Goal: Transaction & Acquisition: Purchase product/service

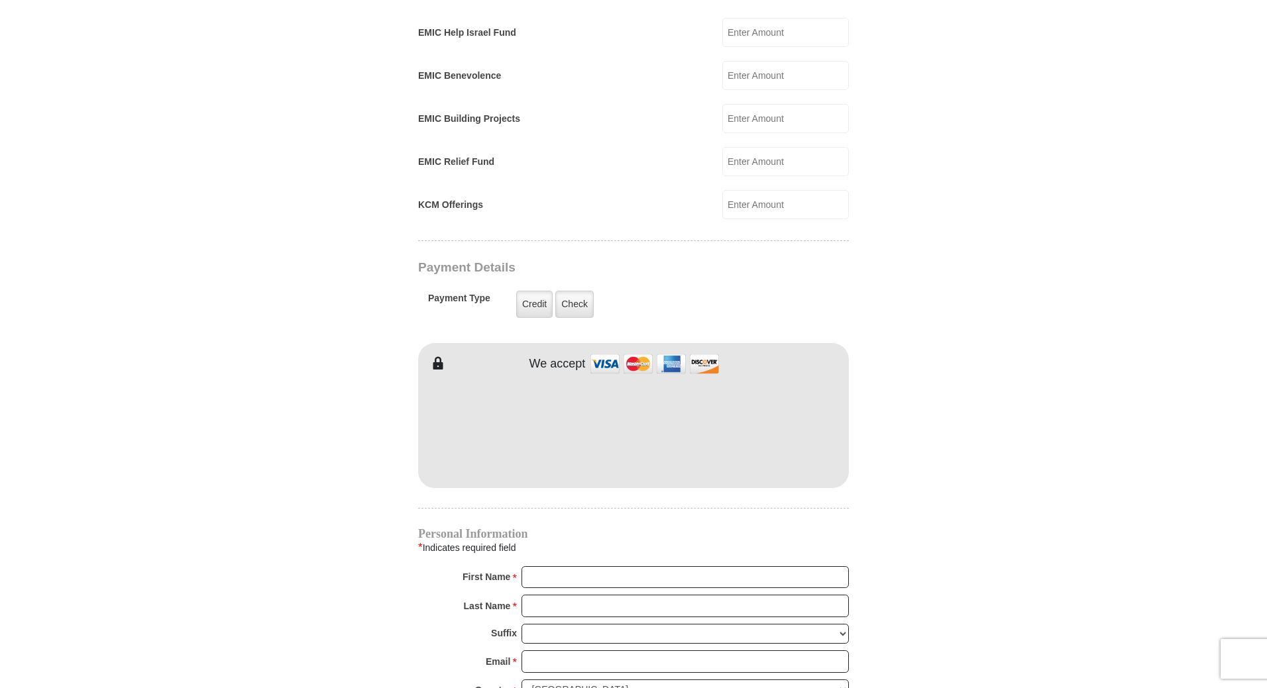
scroll to position [855, 0]
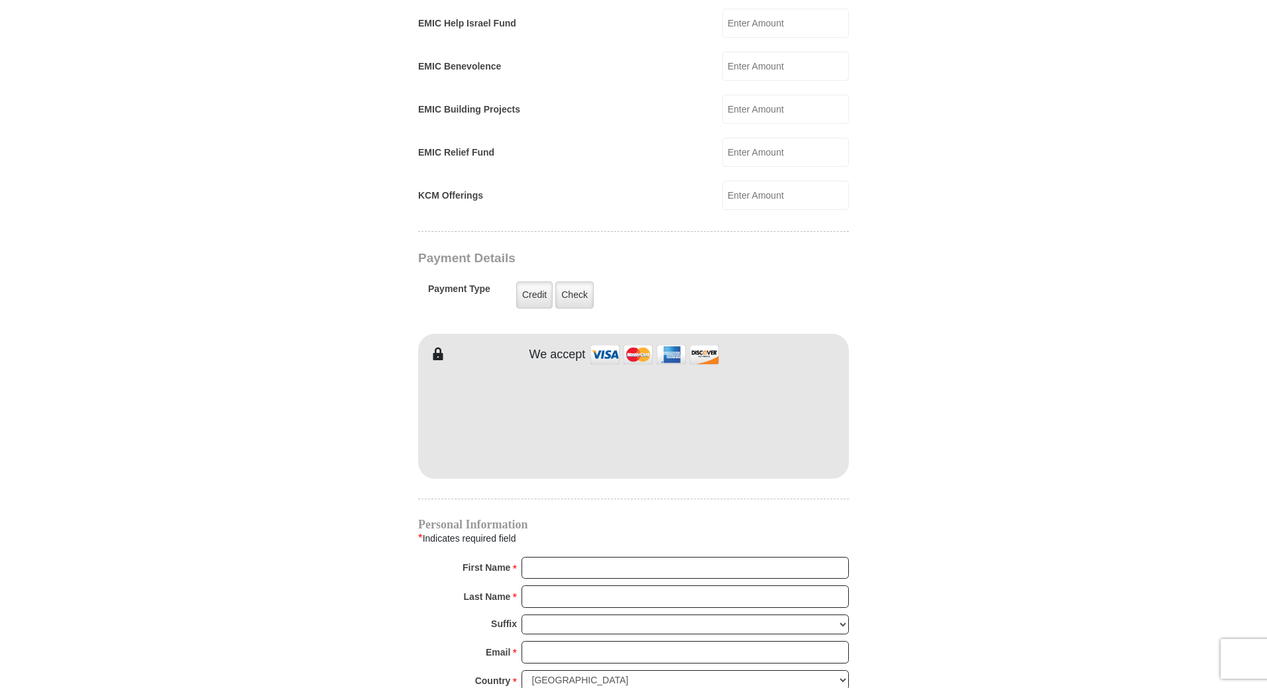
type input "[PERSON_NAME]"
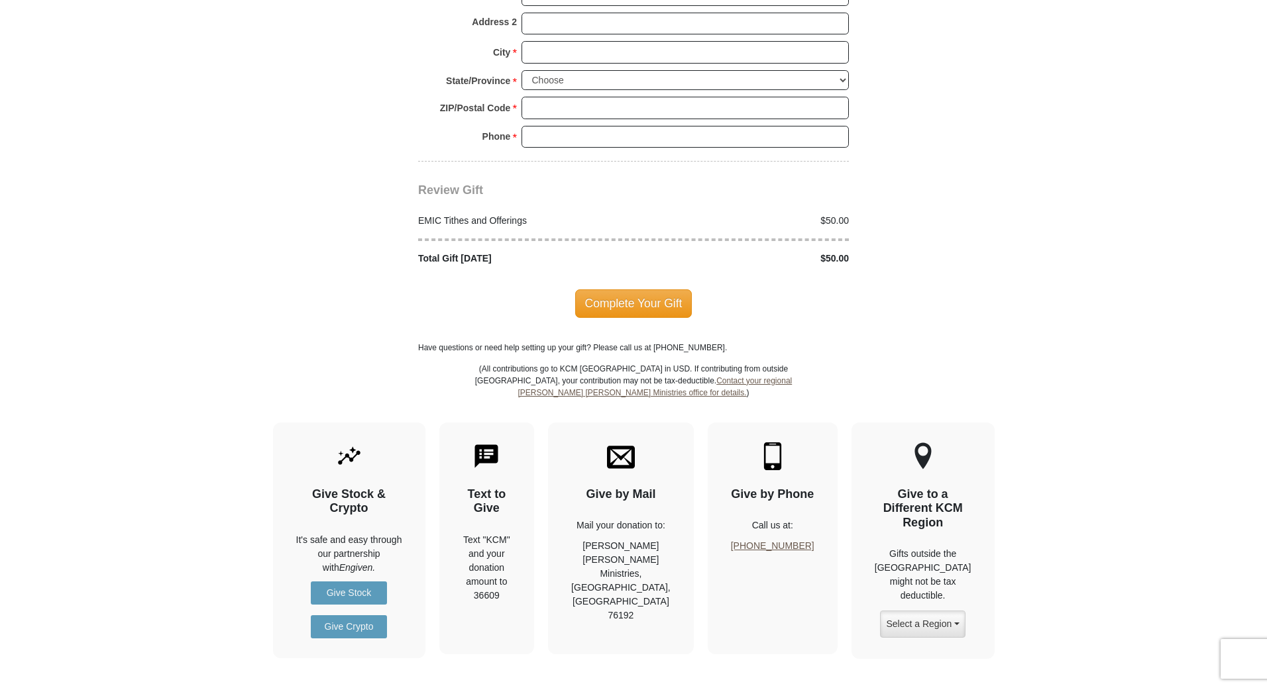
scroll to position [1570, 0]
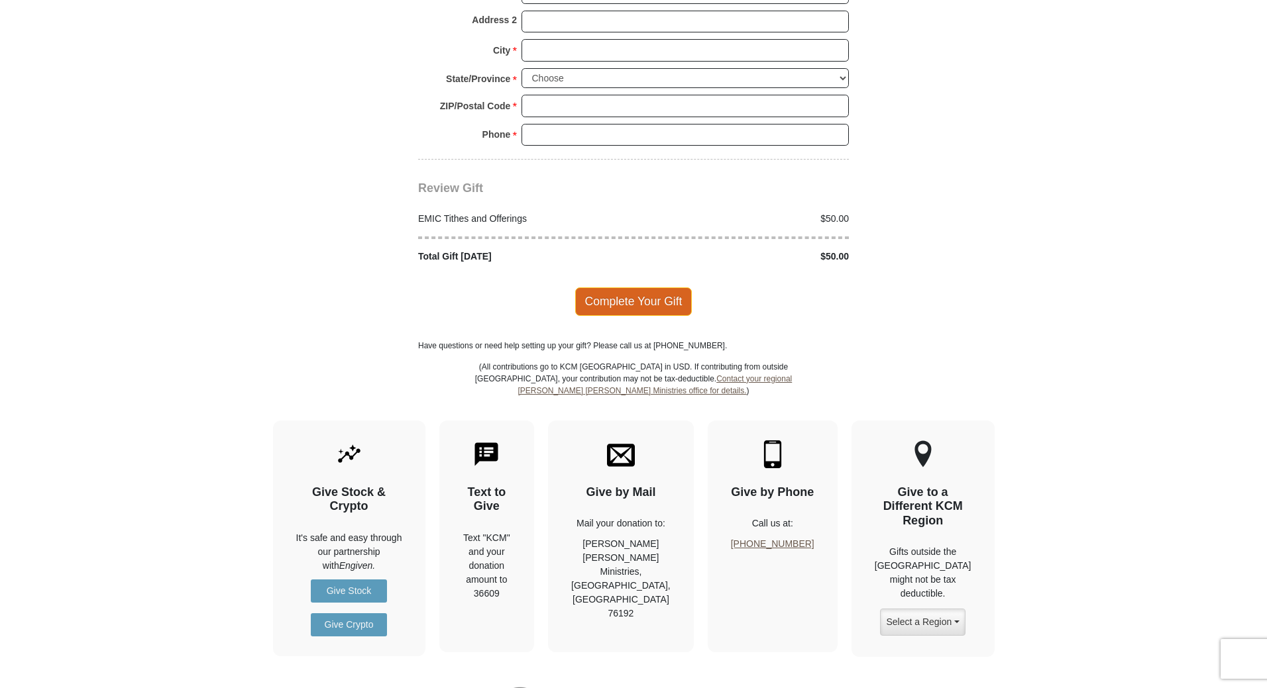
click at [637, 288] on span "Complete Your Gift" at bounding box center [633, 302] width 117 height 28
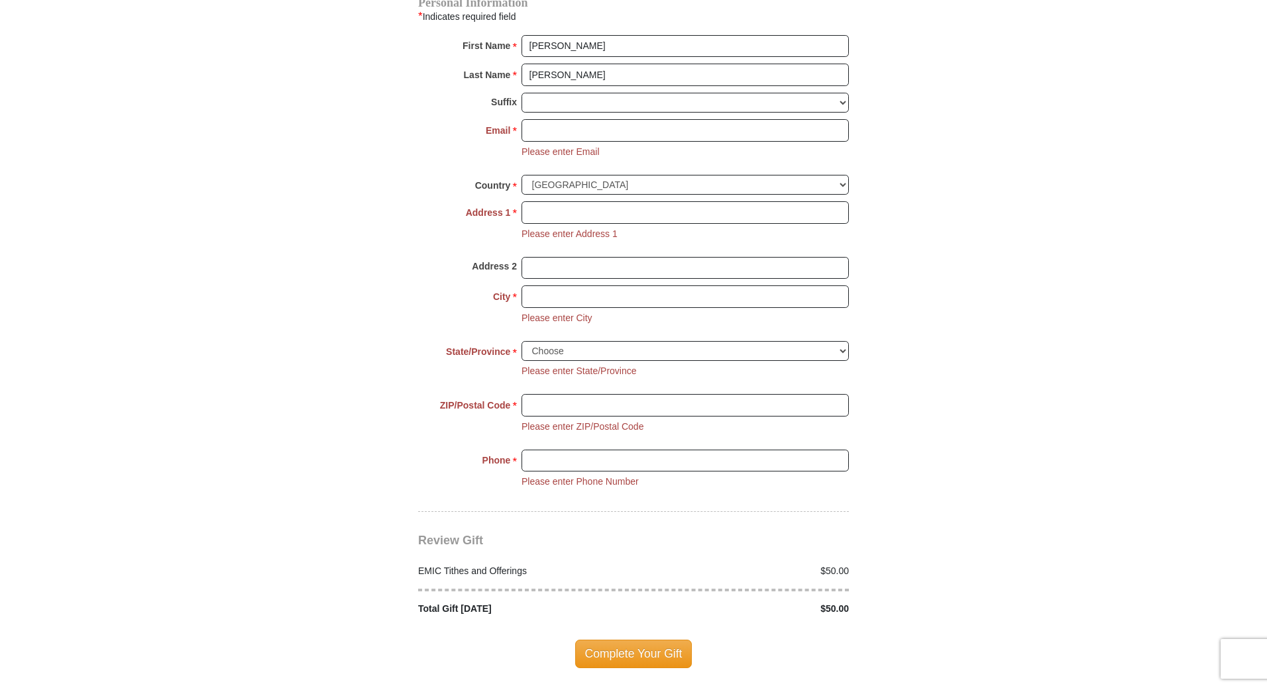
scroll to position [1391, 0]
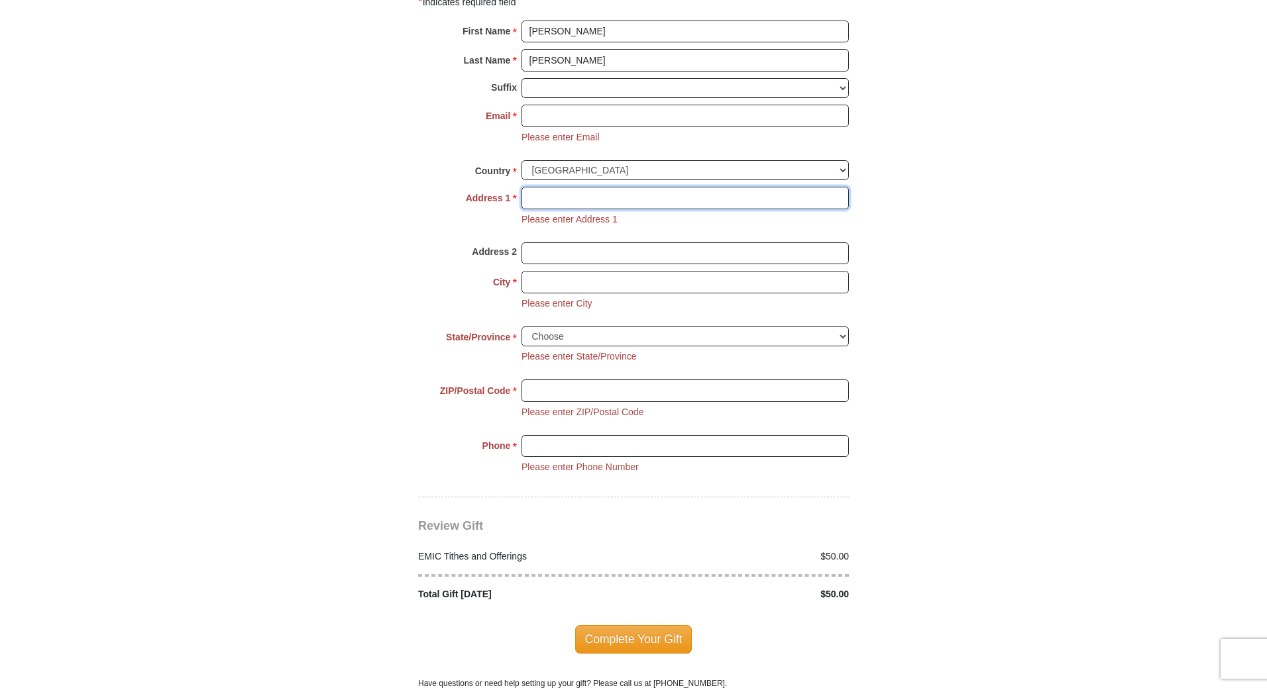
click at [621, 187] on input "Address 1 *" at bounding box center [684, 198] width 327 height 23
type input "[STREET_ADDRESS]"
click at [578, 271] on input "City *" at bounding box center [684, 282] width 327 height 23
type input "Menasha"
select select "WI"
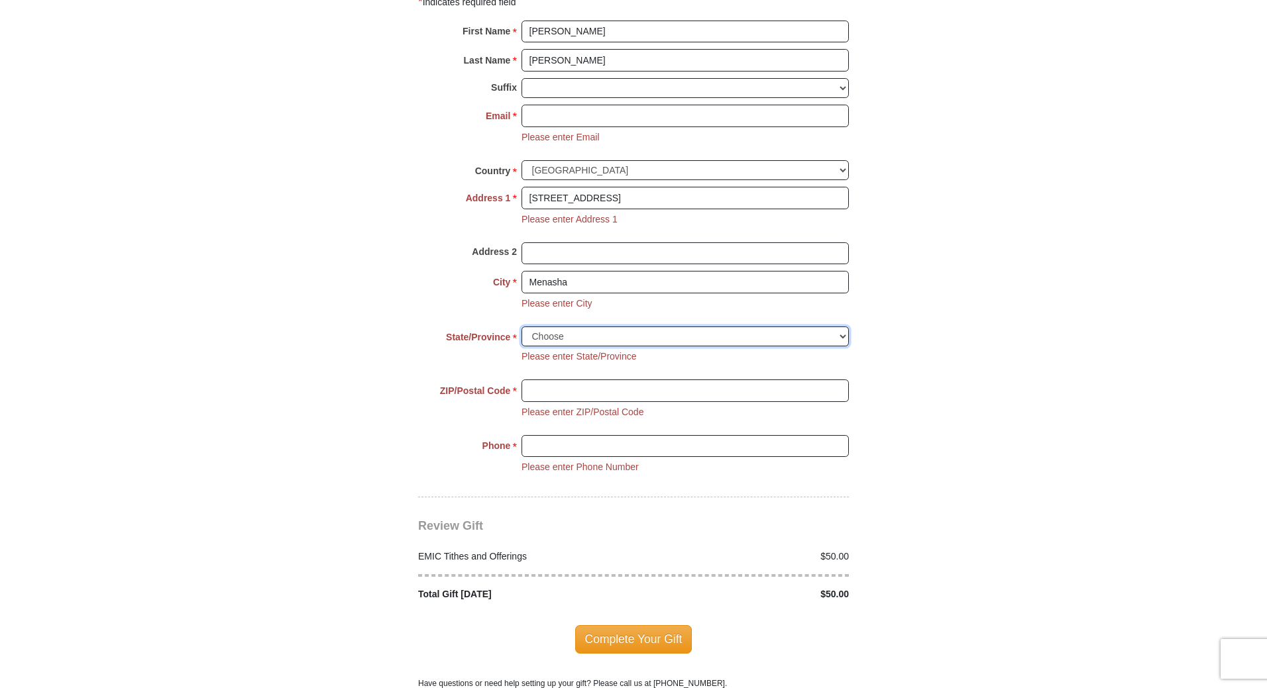
click at [521, 327] on select "Choose [US_STATE] [US_STATE] [US_STATE] [US_STATE] [US_STATE] Armed Forces Amer…" at bounding box center [684, 337] width 327 height 21
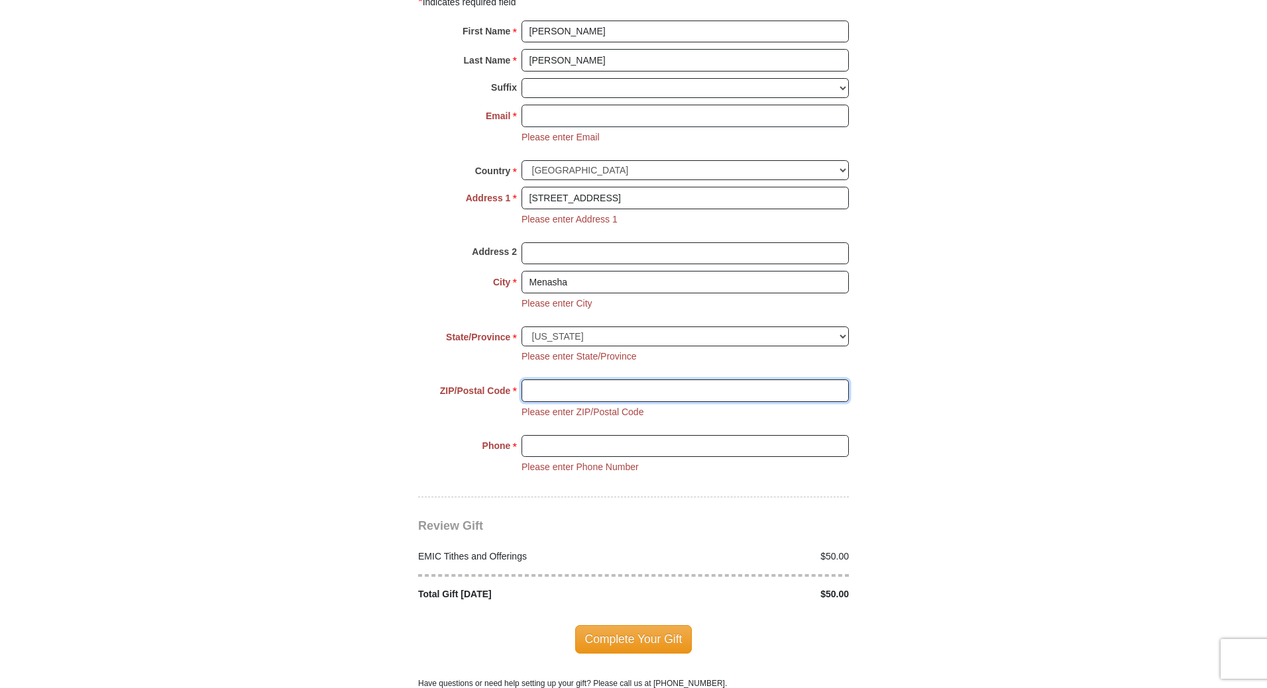
click at [612, 380] on input "ZIP/Postal Code *" at bounding box center [684, 391] width 327 height 23
click at [626, 380] on input "ddddddddddddddd" at bounding box center [684, 391] width 327 height 23
type input "d"
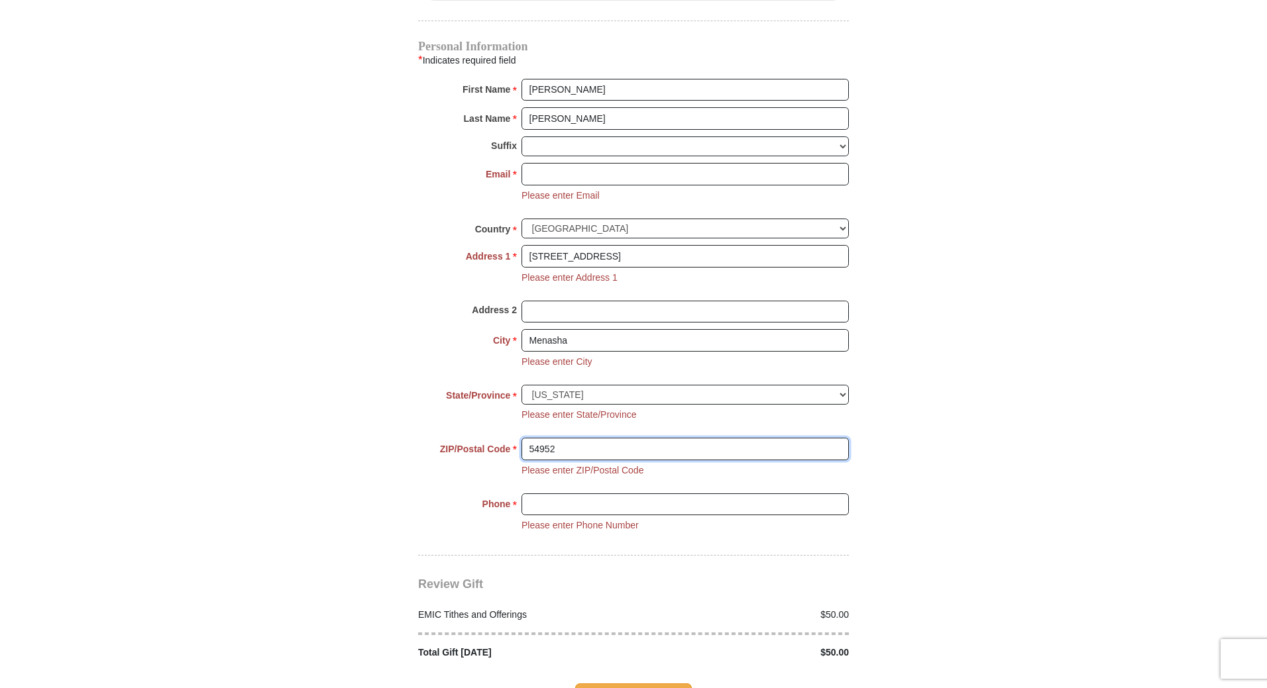
scroll to position [1332, 0]
type input "54952"
drag, startPoint x: 568, startPoint y: 480, endPoint x: 561, endPoint y: 488, distance: 11.2
click at [563, 495] on input "Phone * *" at bounding box center [684, 506] width 327 height 23
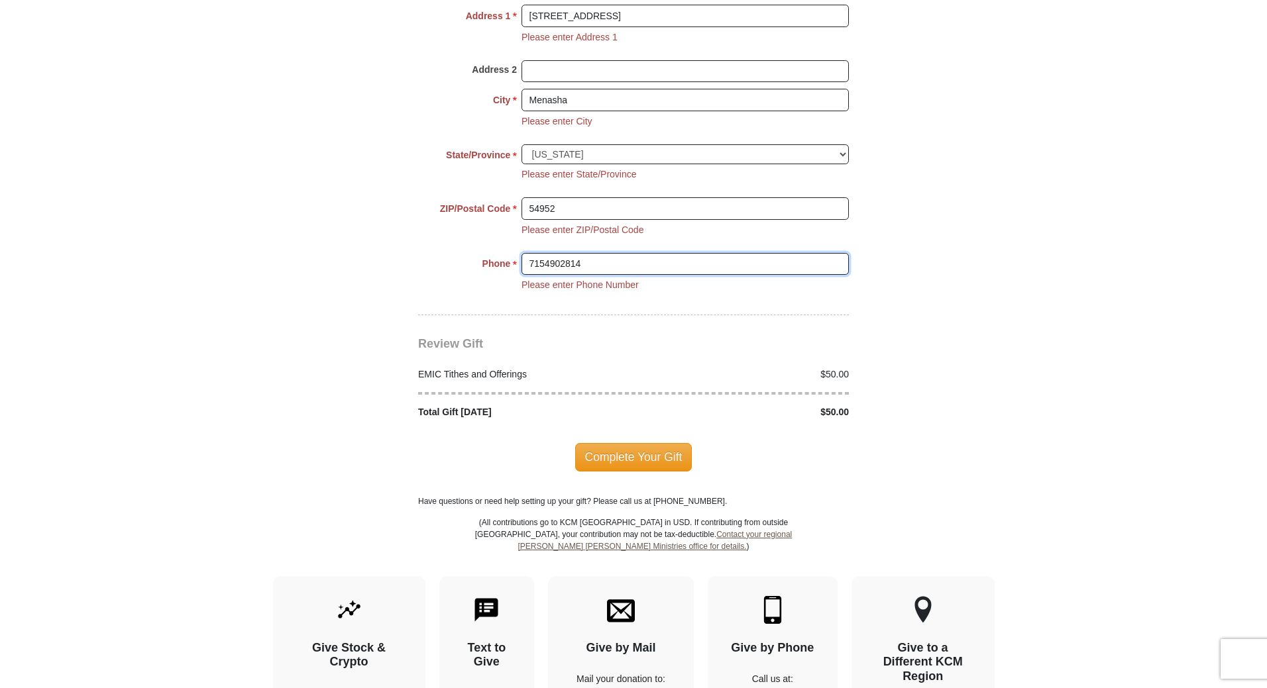
scroll to position [1590, 0]
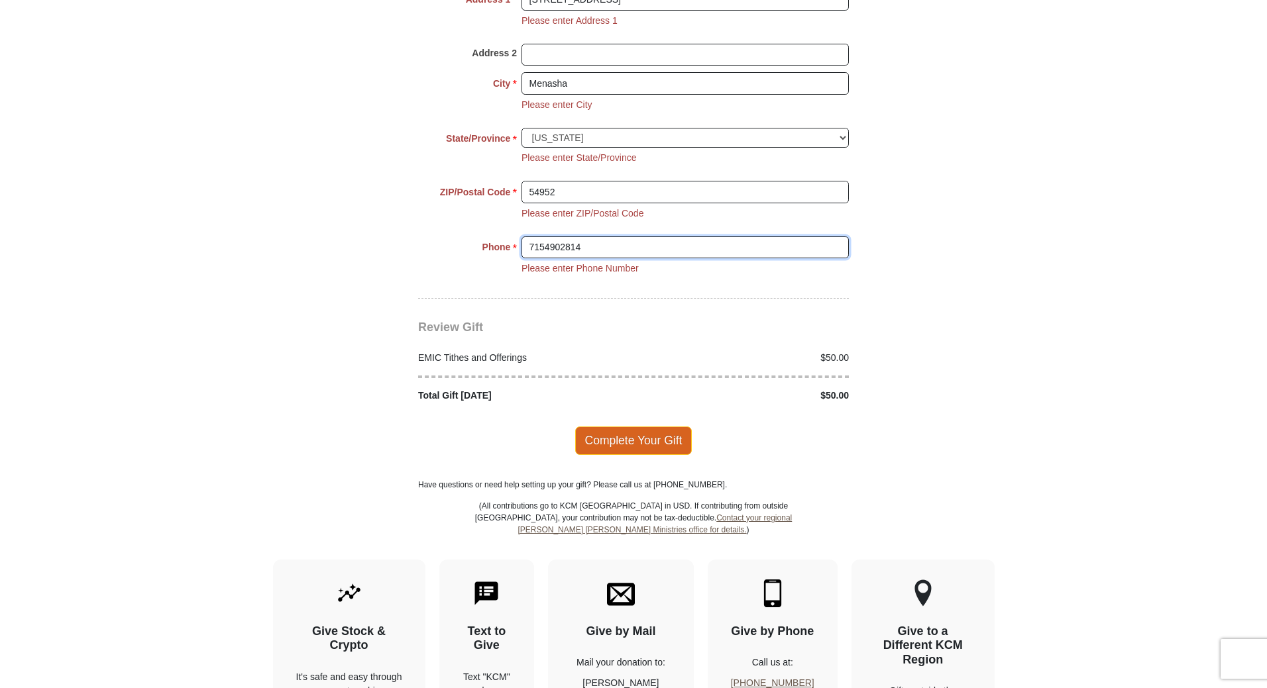
type input "7154902814"
click at [647, 427] on span "Complete Your Gift" at bounding box center [633, 441] width 117 height 28
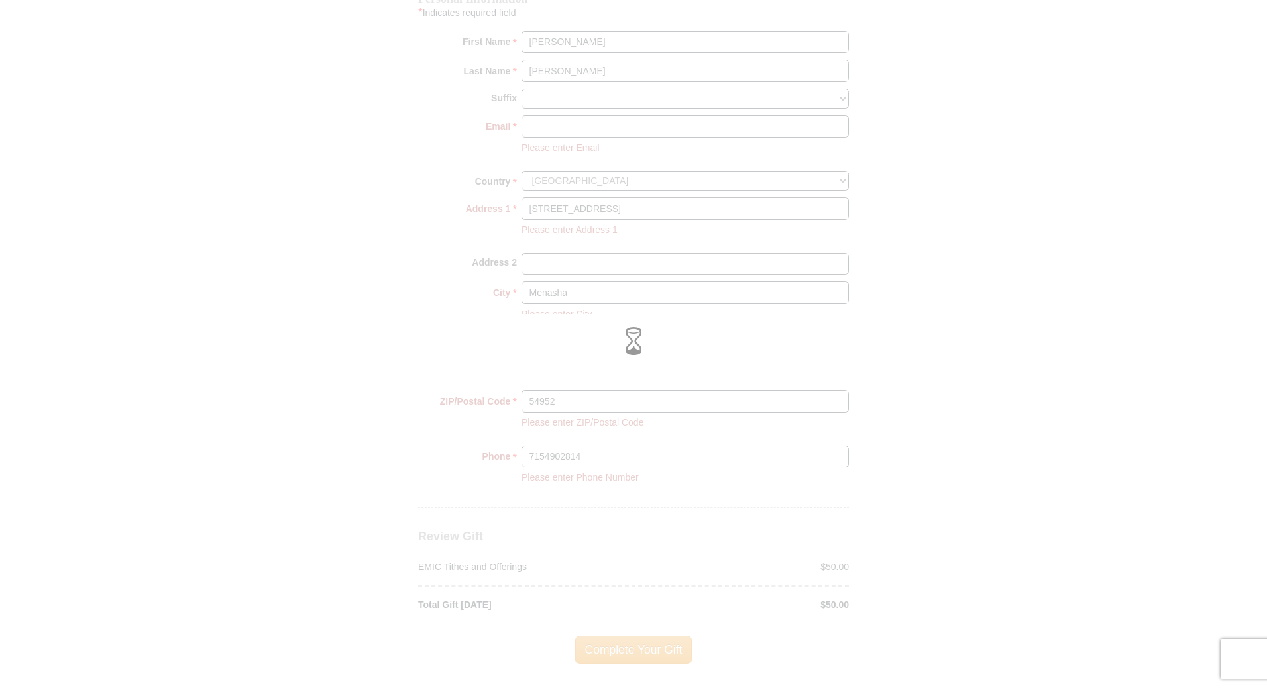
scroll to position [1360, 0]
